Goal: Navigation & Orientation: Find specific page/section

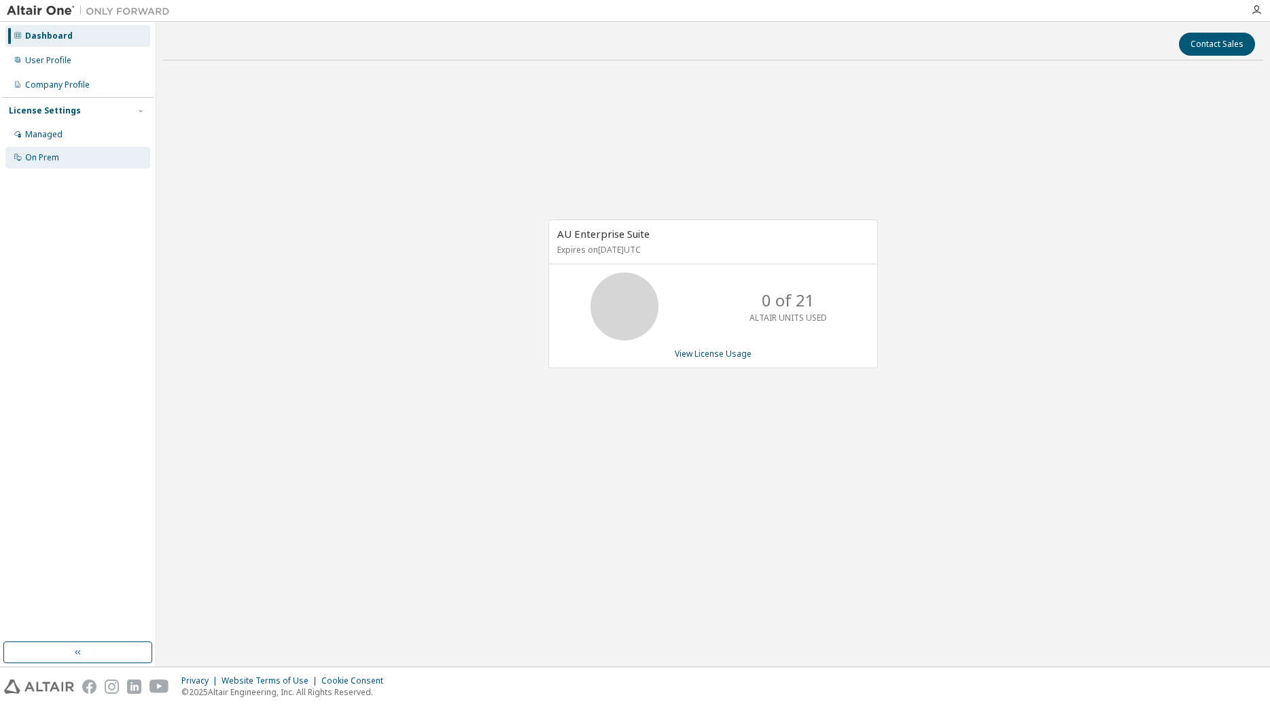
click at [35, 156] on div "On Prem" at bounding box center [42, 157] width 34 height 11
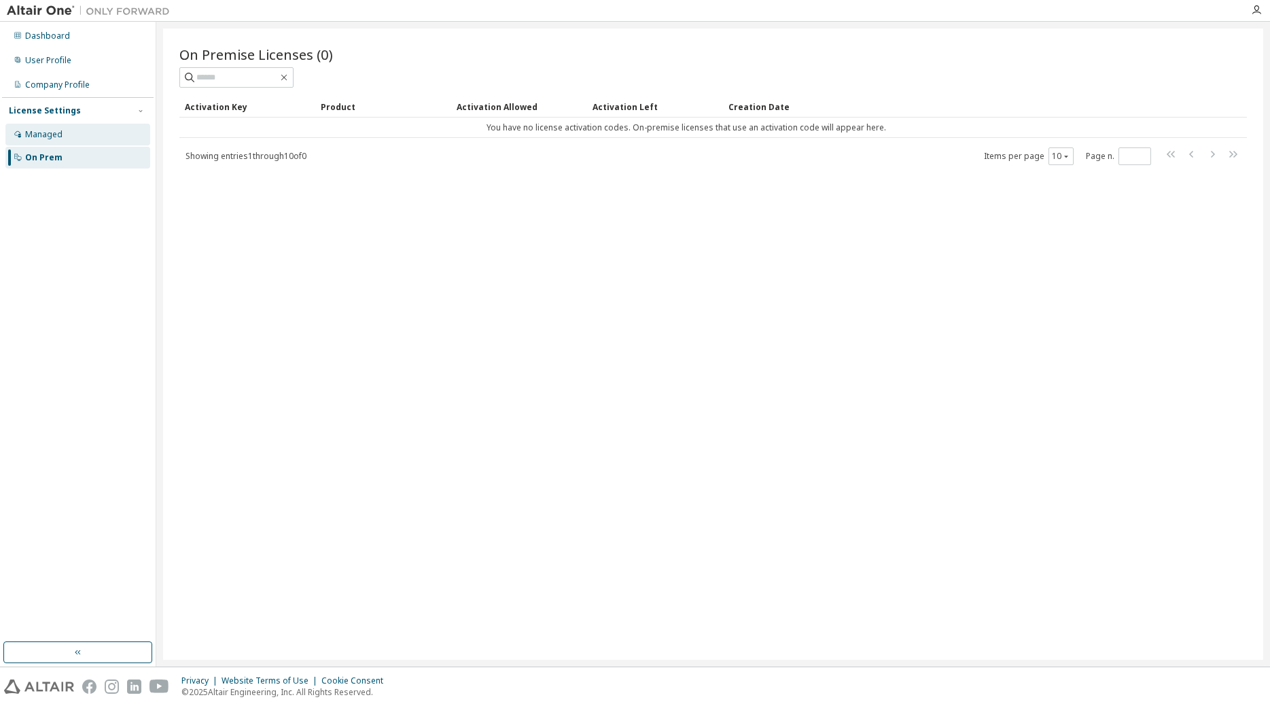
click at [36, 133] on div "Managed" at bounding box center [43, 134] width 37 height 11
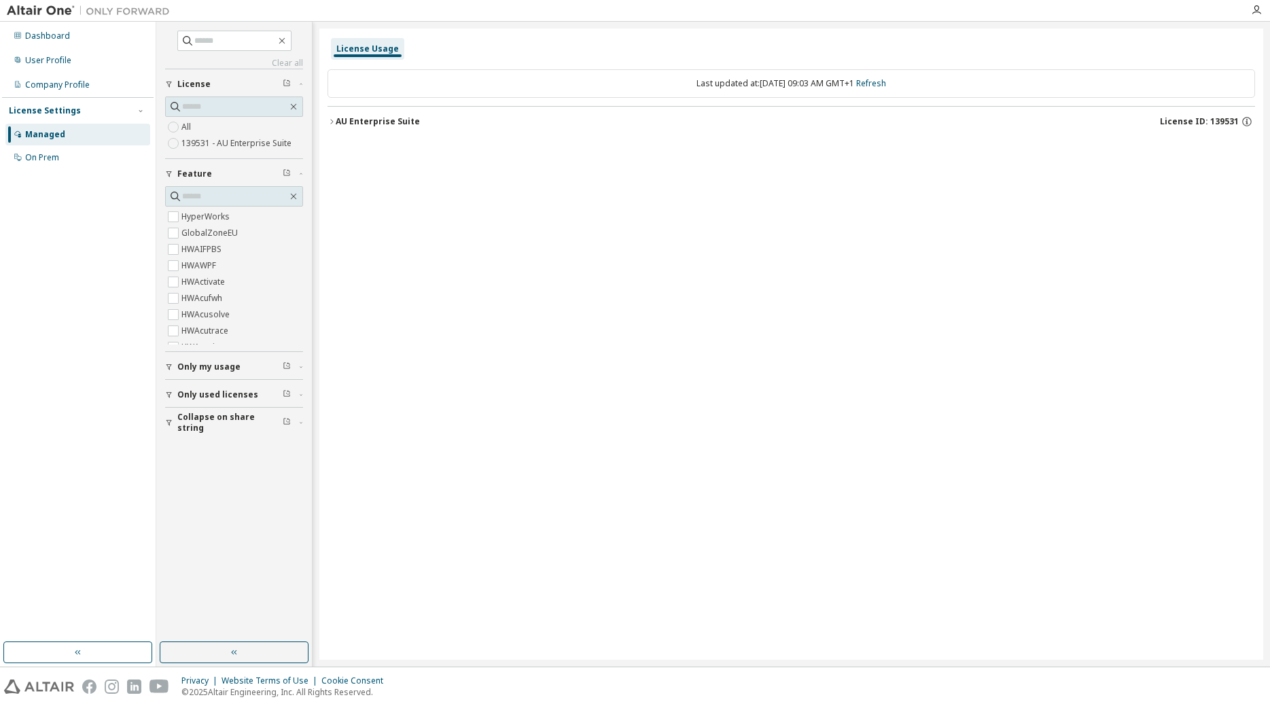
click at [327, 122] on div "License Usage Last updated at: [DATE] 09:03 AM GMT+1 Refresh AU Enterprise Suit…" at bounding box center [791, 344] width 944 height 631
click at [335, 122] on icon "button" at bounding box center [332, 122] width 8 height 8
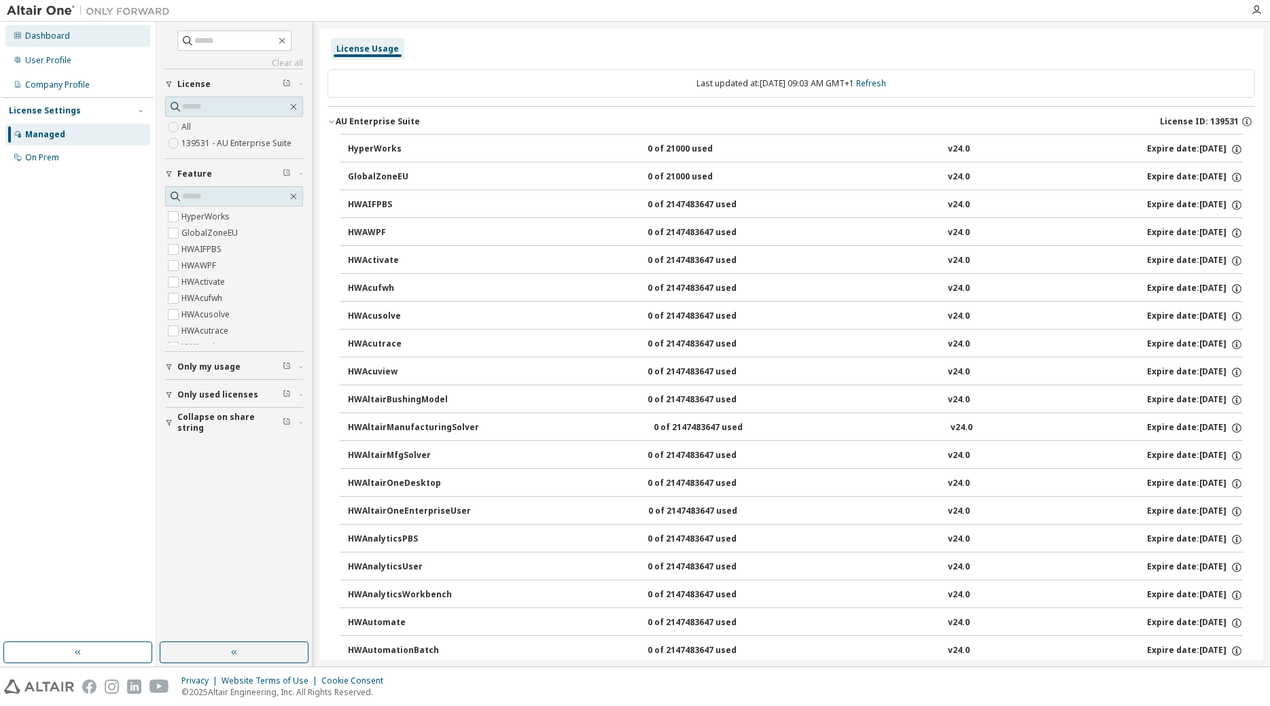
click at [57, 36] on div "Dashboard" at bounding box center [47, 36] width 45 height 11
